Goal: Find specific page/section: Find specific page/section

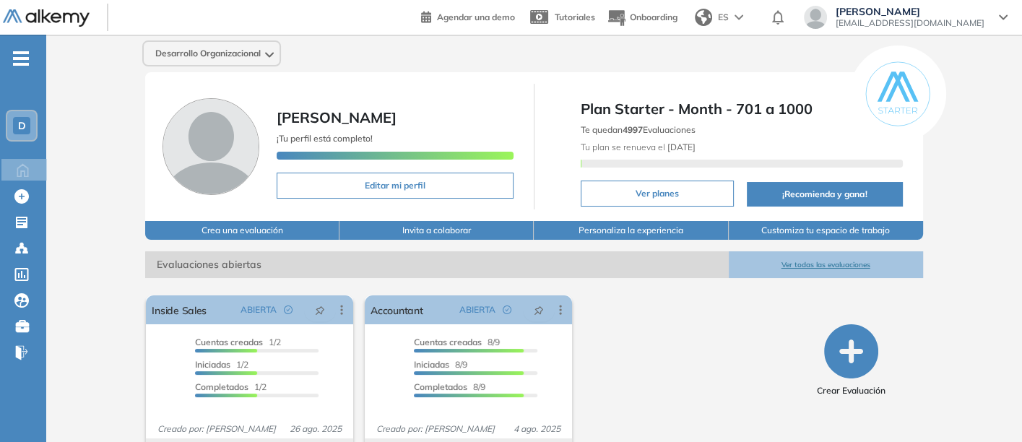
click at [17, 118] on div "D" at bounding box center [21, 125] width 17 height 17
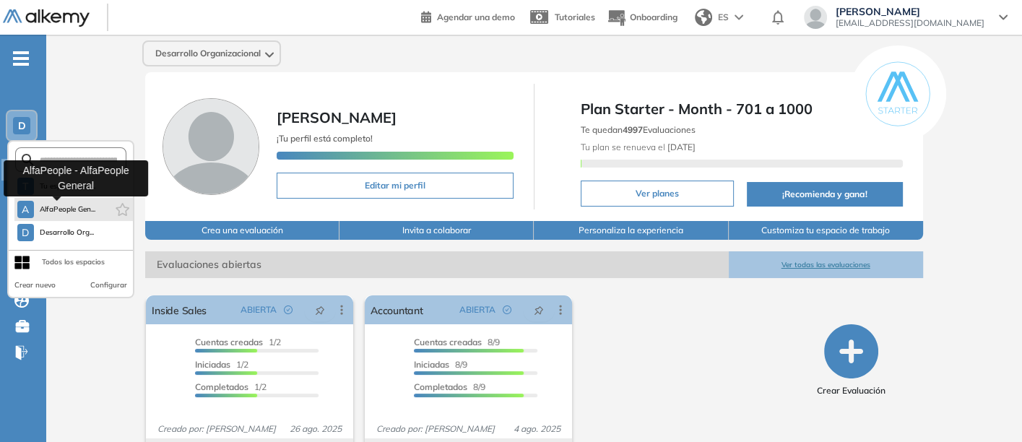
click at [43, 207] on span "AlfaPeople Gen..." at bounding box center [68, 210] width 56 height 12
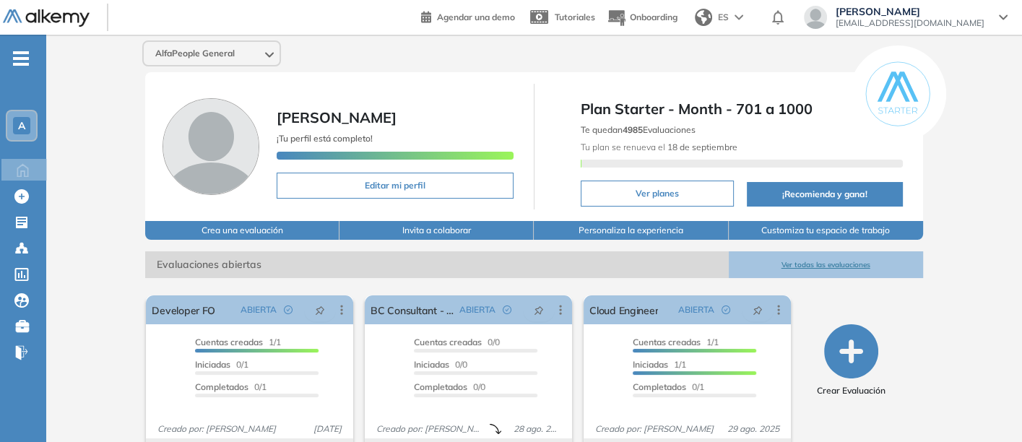
click at [803, 251] on button "Ver todas las evaluaciones" at bounding box center [826, 264] width 194 height 27
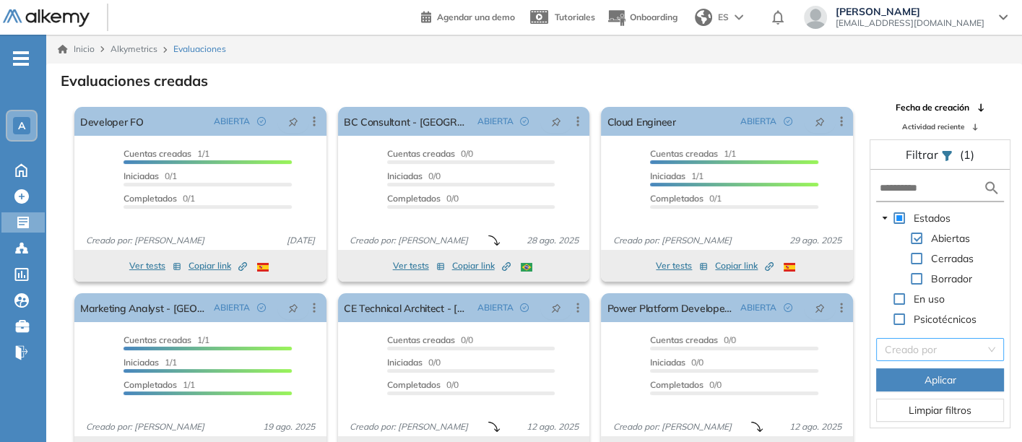
click at [917, 348] on input "search" at bounding box center [935, 350] width 100 height 22
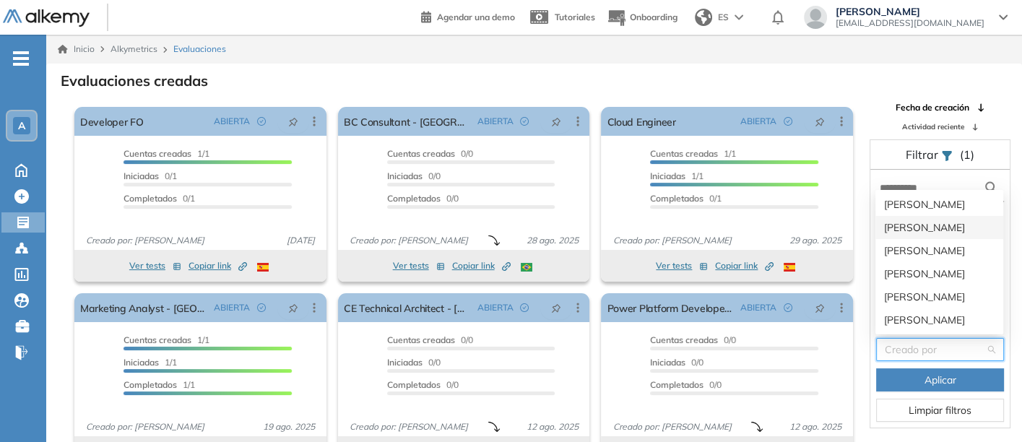
click at [907, 222] on div "[PERSON_NAME]" at bounding box center [939, 228] width 111 height 16
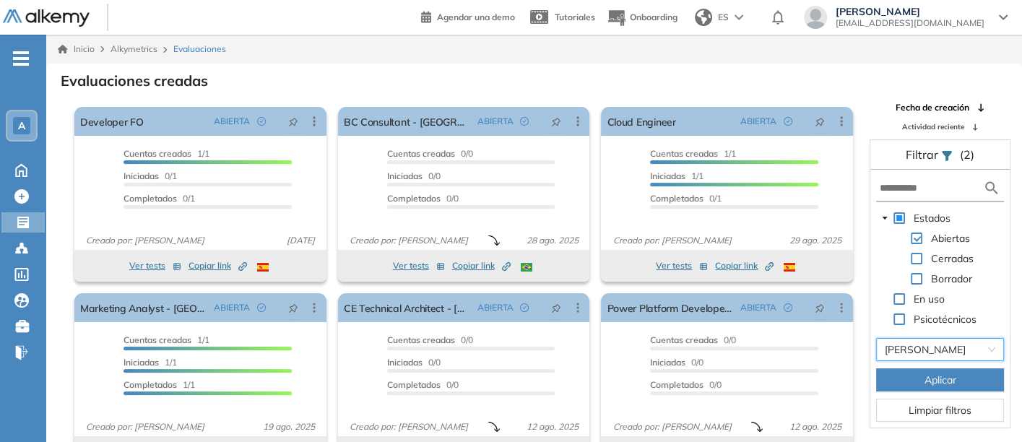
click at [902, 381] on button "Aplicar" at bounding box center [940, 379] width 128 height 23
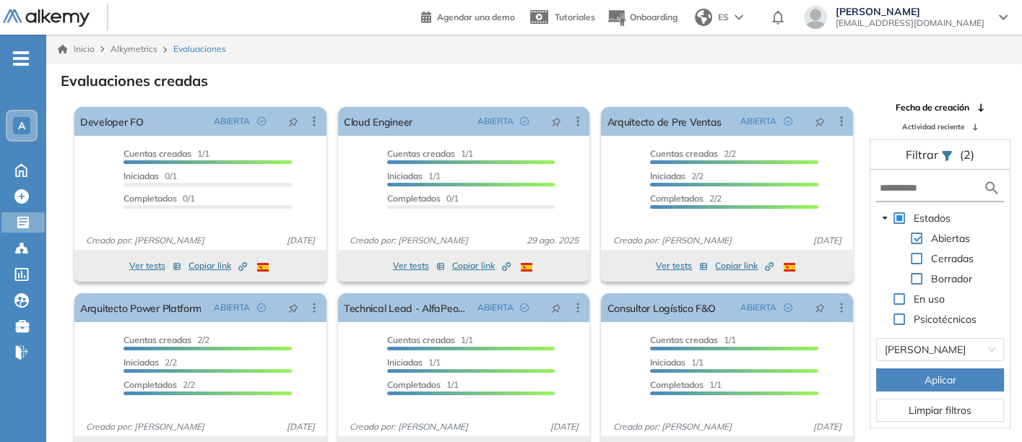
scroll to position [35, 0]
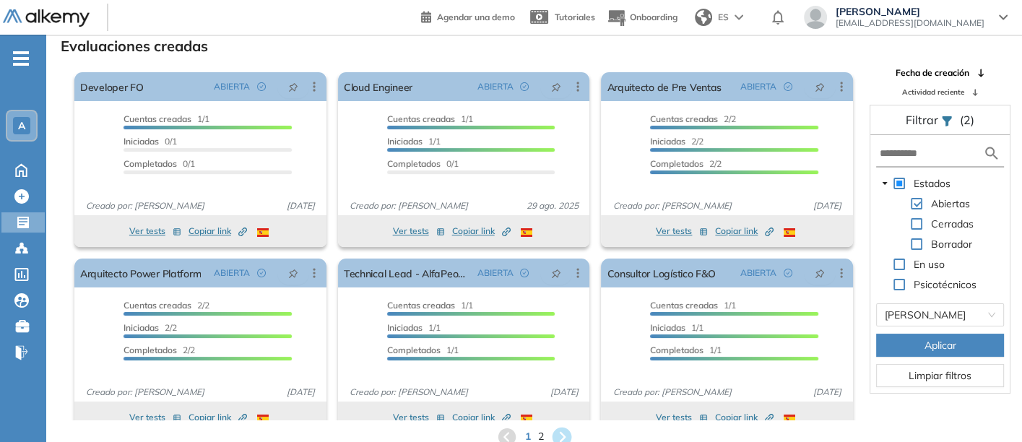
click at [558, 433] on icon at bounding box center [562, 437] width 20 height 20
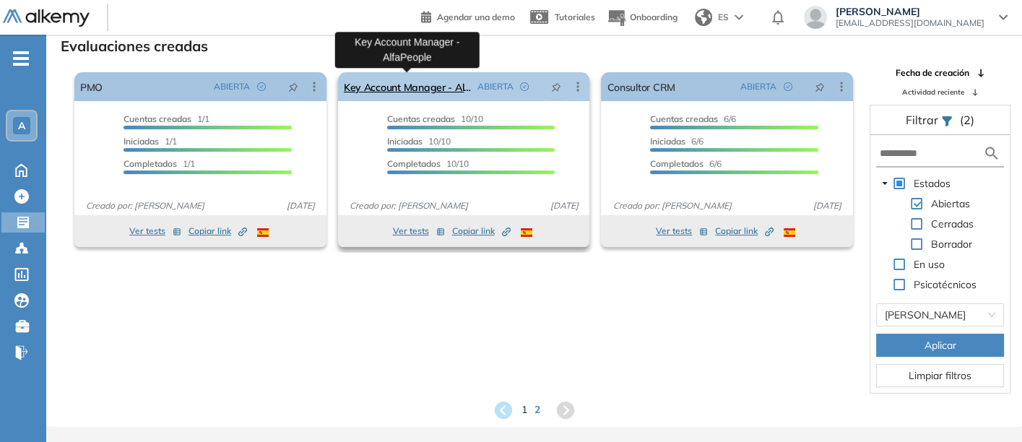
click at [403, 81] on link "Key Account Manager - AlfaPeople" at bounding box center [408, 86] width 128 height 29
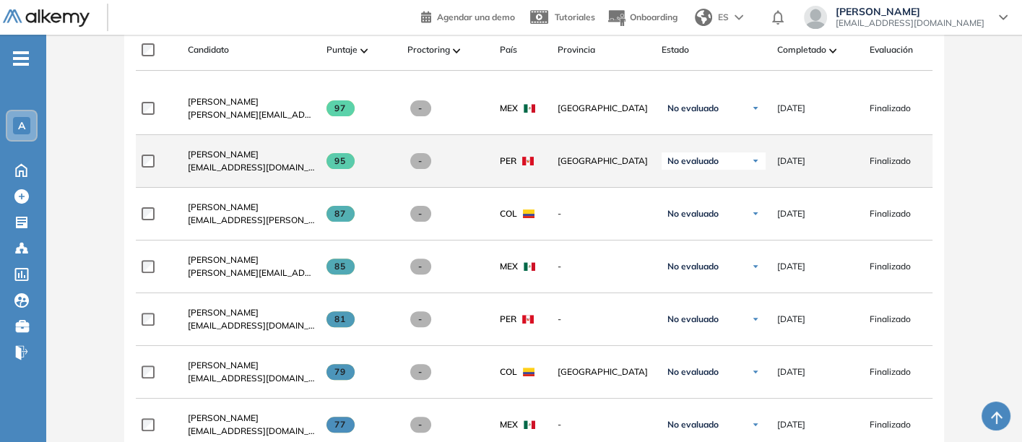
scroll to position [481, 0]
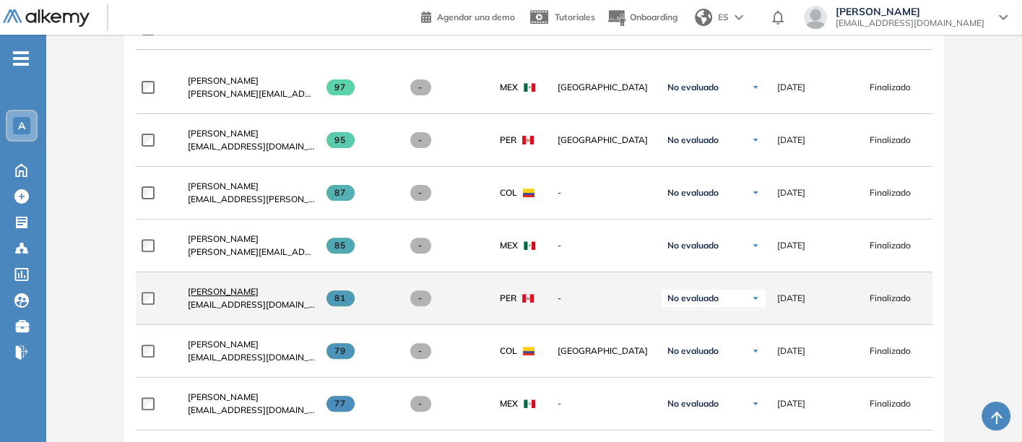
click at [225, 287] on link "[PERSON_NAME]" at bounding box center [251, 291] width 127 height 13
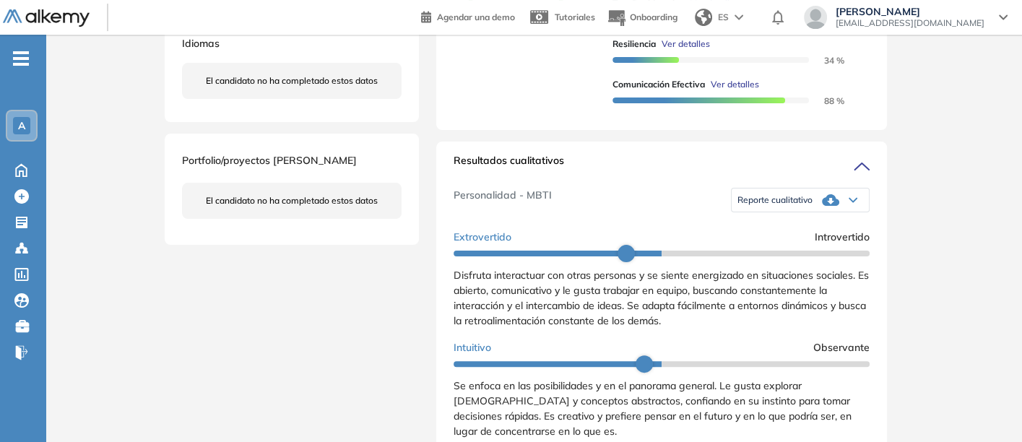
scroll to position [401, 0]
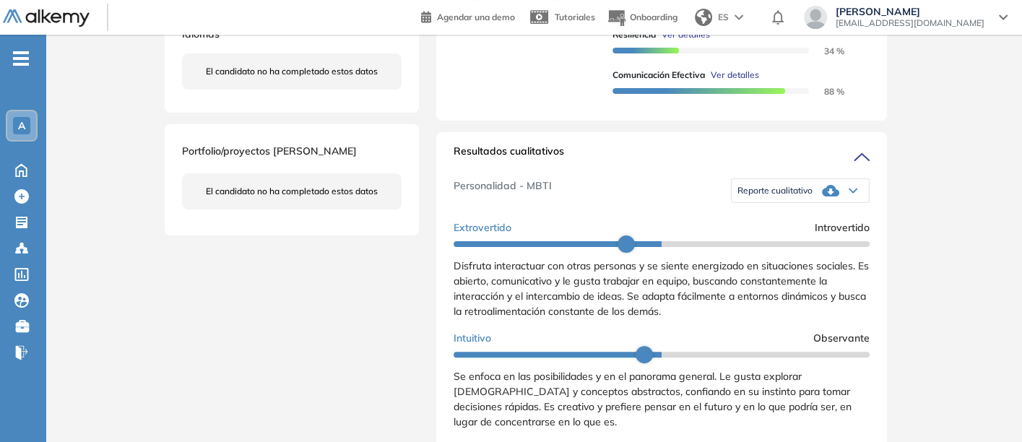
click at [768, 196] on span "Reporte cualitativo" at bounding box center [774, 191] width 75 height 12
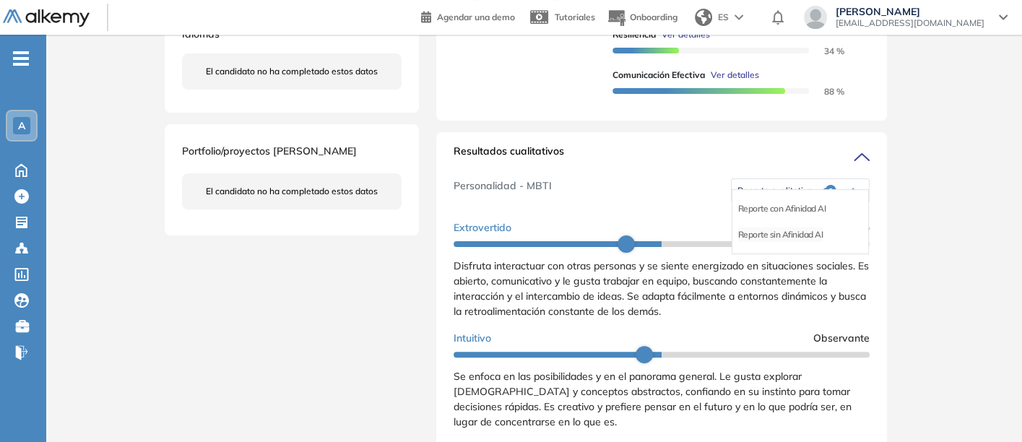
click at [766, 242] on li "Reporte sin Afinidad AI" at bounding box center [780, 235] width 85 height 14
